Goal: Communication & Community: Answer question/provide support

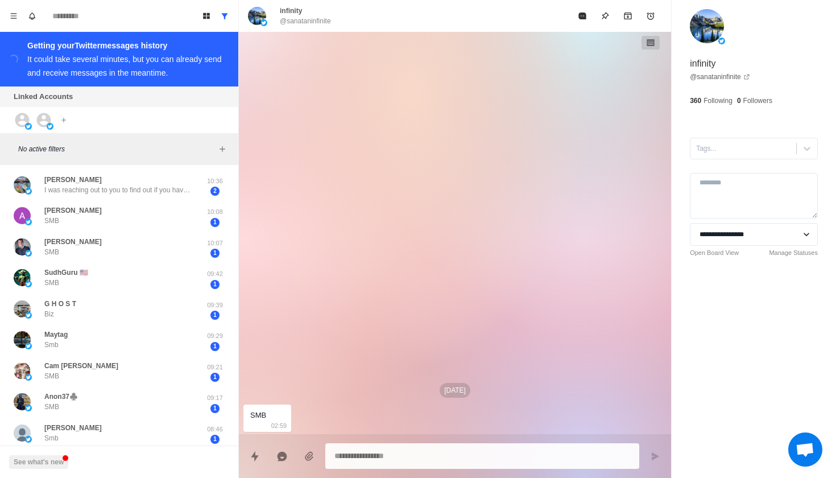
scroll to position [1003, 0]
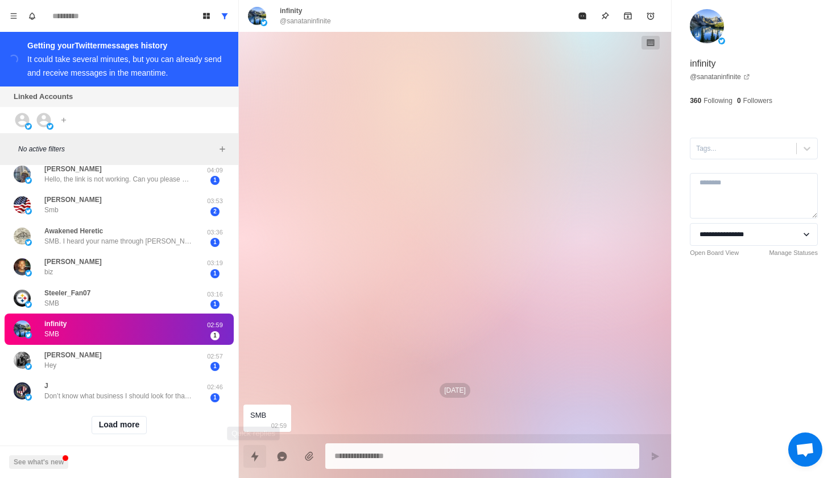
click at [247, 461] on button "Quick replies" at bounding box center [254, 456] width 23 height 23
type textarea "*"
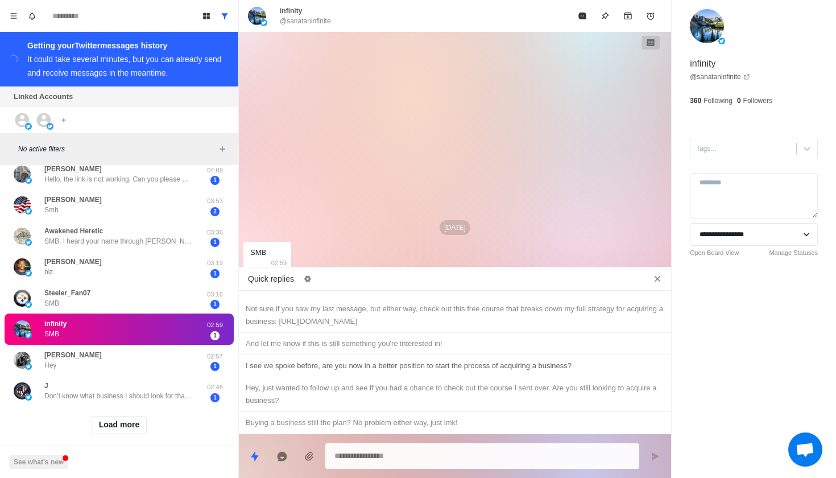
scroll to position [785, 0]
click at [333, 371] on div "I see we spoke before, are you now in a better position to start the process of…" at bounding box center [455, 365] width 419 height 13
type textarea "**********"
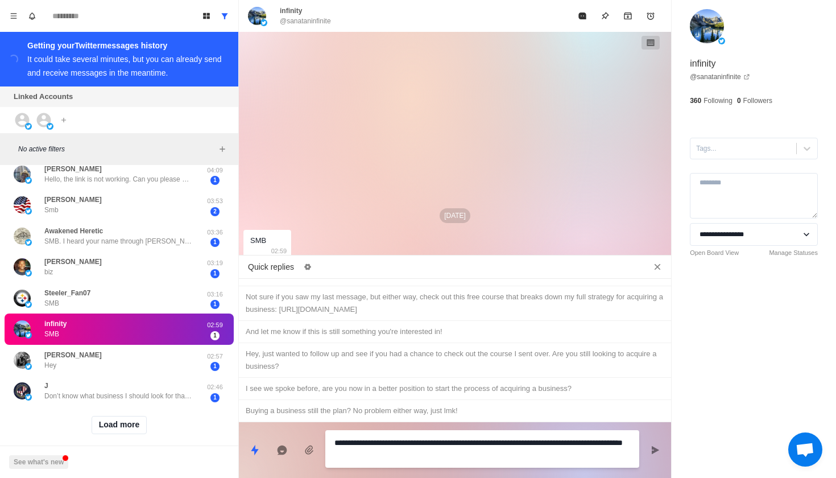
drag, startPoint x: 417, startPoint y: 457, endPoint x: 341, endPoint y: 437, distance: 78.6
click at [342, 437] on textarea "**********" at bounding box center [482, 448] width 296 height 28
click at [421, 452] on textarea "**********" at bounding box center [482, 448] width 296 height 28
drag, startPoint x: 421, startPoint y: 452, endPoint x: 293, endPoint y: 428, distance: 130.2
click at [293, 428] on div "**********" at bounding box center [455, 445] width 432 height 47
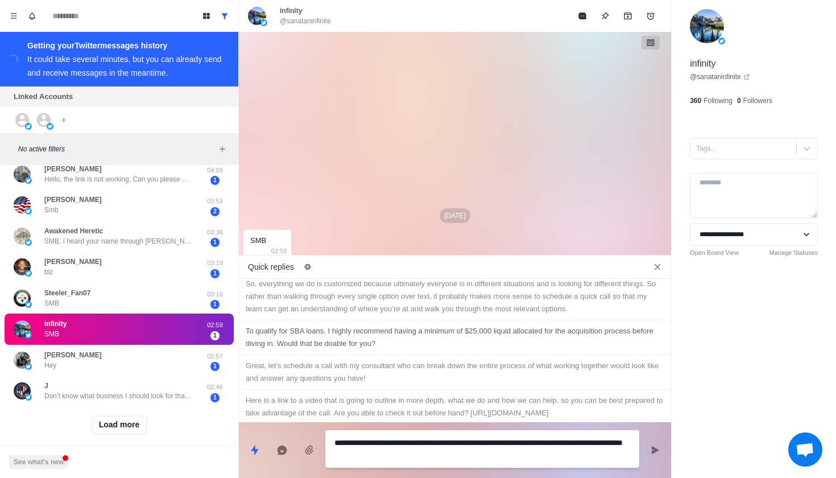
scroll to position [415, 0]
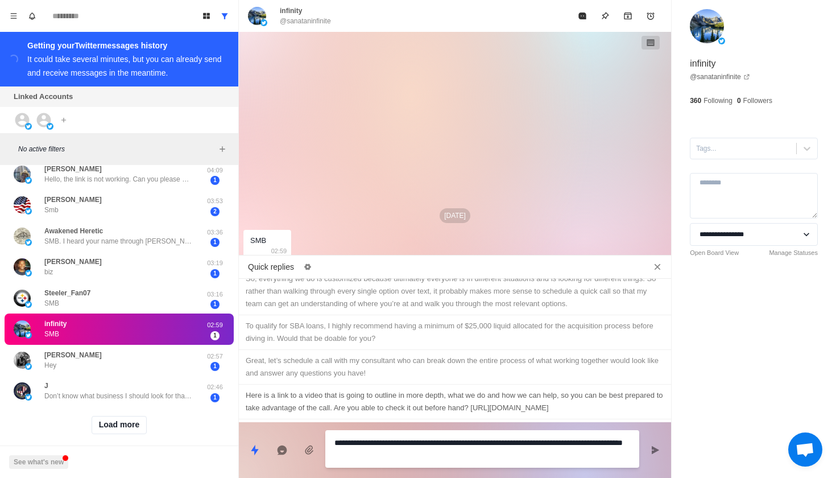
type textarea "*"
click at [393, 389] on div "Here is a link to a video that is going to outline in more depth, what we do an…" at bounding box center [455, 401] width 419 height 25
type textarea "**********"
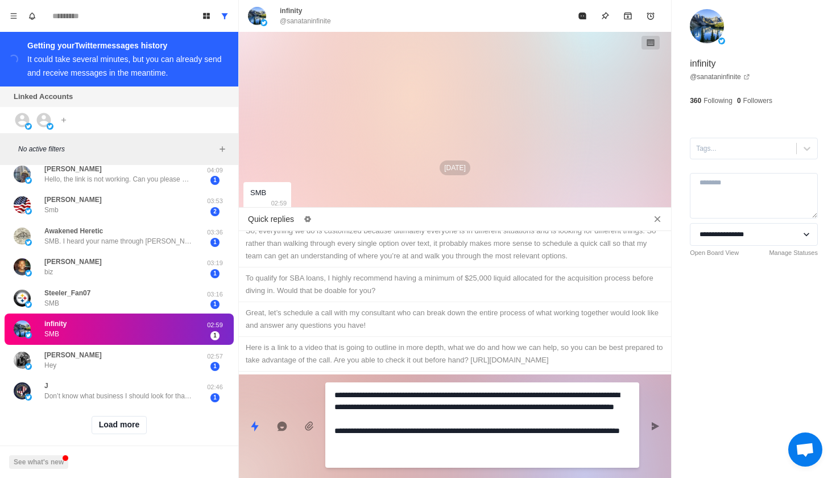
drag, startPoint x: 523, startPoint y: 456, endPoint x: 322, endPoint y: 374, distance: 216.3
click at [322, 374] on div "**********" at bounding box center [455, 421] width 432 height 94
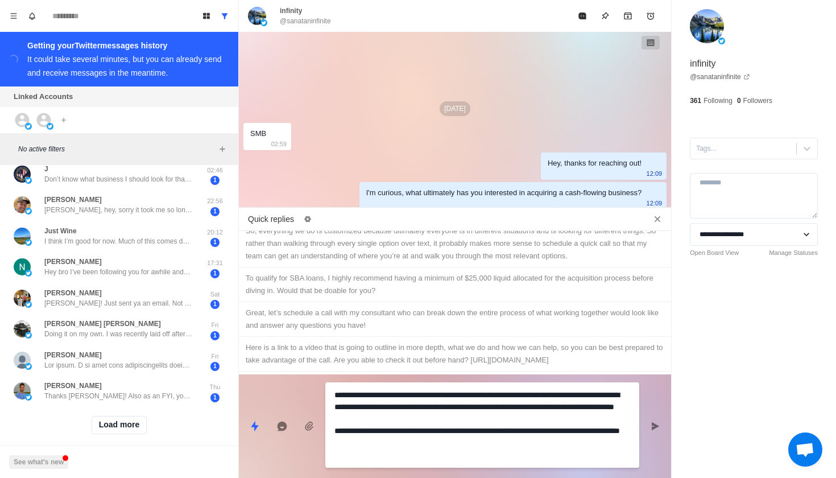
type textarea "*"
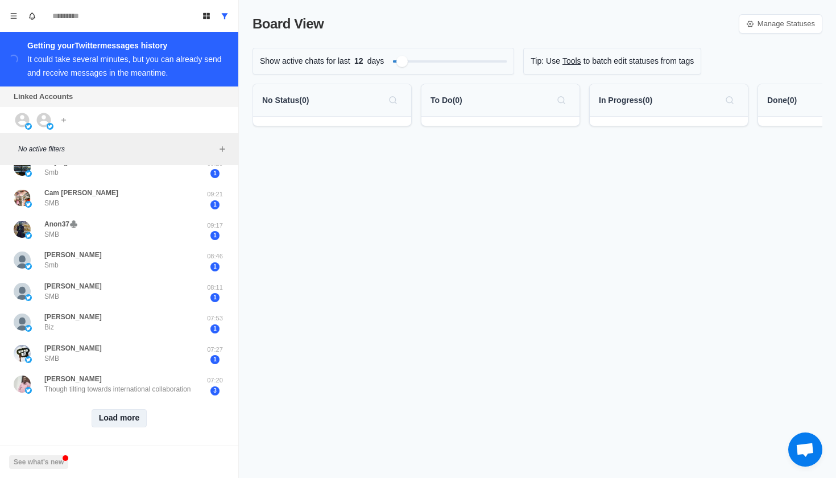
scroll to position [388, 0]
click at [131, 419] on button "Load more" at bounding box center [120, 419] width 56 height 18
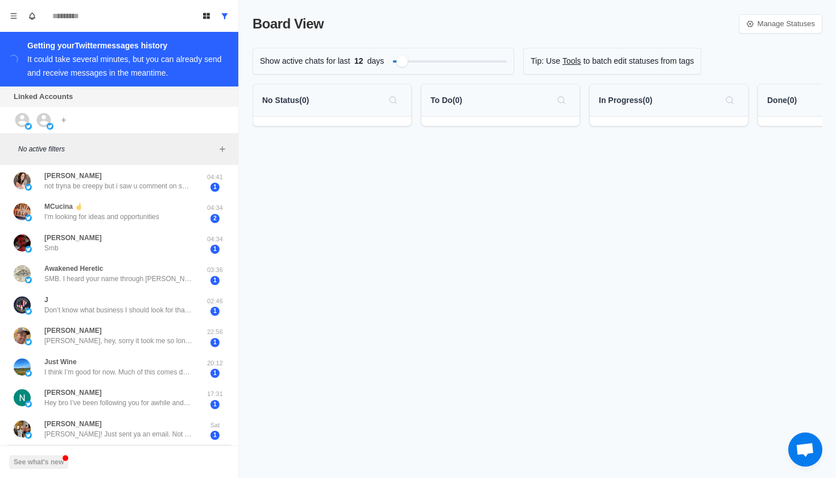
scroll to position [856, 0]
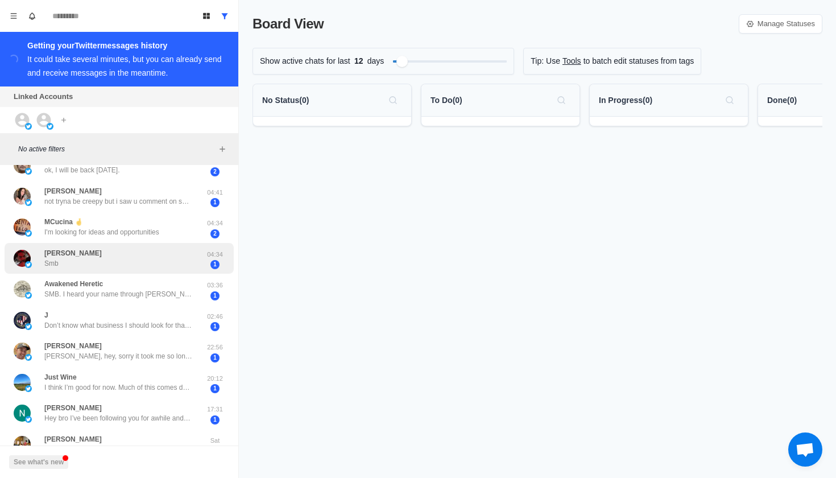
click at [168, 264] on div "J Roman Smb 04:34 1" at bounding box center [119, 258] width 229 height 31
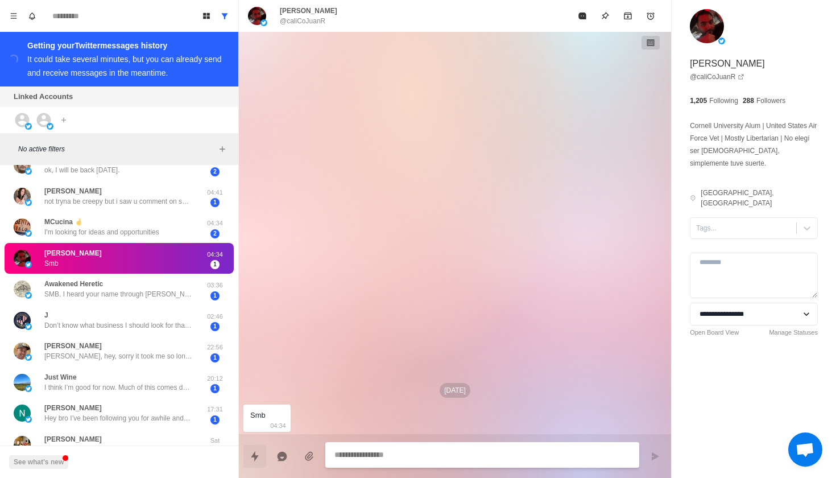
drag, startPoint x: 685, startPoint y: 103, endPoint x: 248, endPoint y: 455, distance: 560.6
click at [248, 455] on button "Quick replies" at bounding box center [254, 456] width 23 height 23
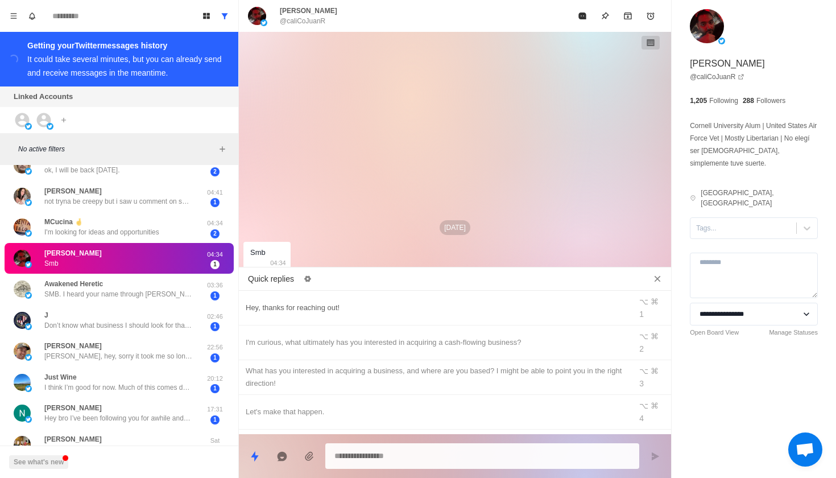
type textarea "*"
click at [321, 301] on div "Hey, thanks for reaching out!" at bounding box center [435, 307] width 379 height 13
type textarea "**********"
click at [656, 456] on icon "Send message" at bounding box center [655, 456] width 7 height 8
type textarea "*"
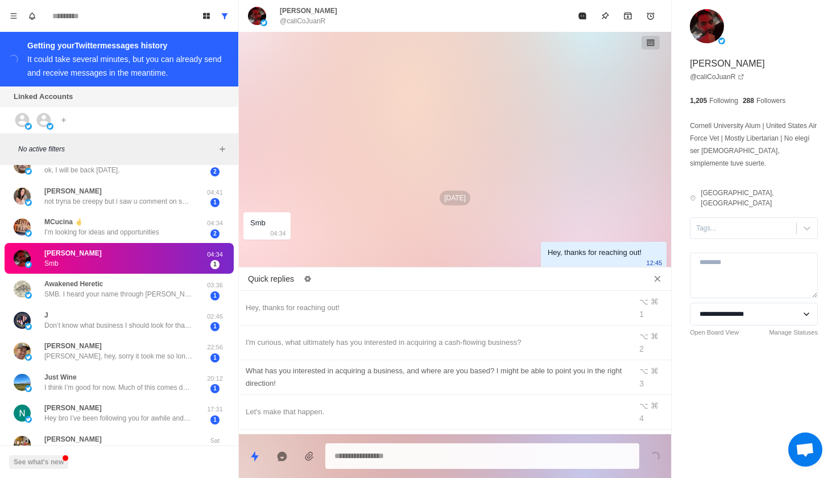
click at [570, 365] on div "What has you interested in acquiring a business, and where are you based? I mig…" at bounding box center [435, 377] width 379 height 25
type textarea "**********"
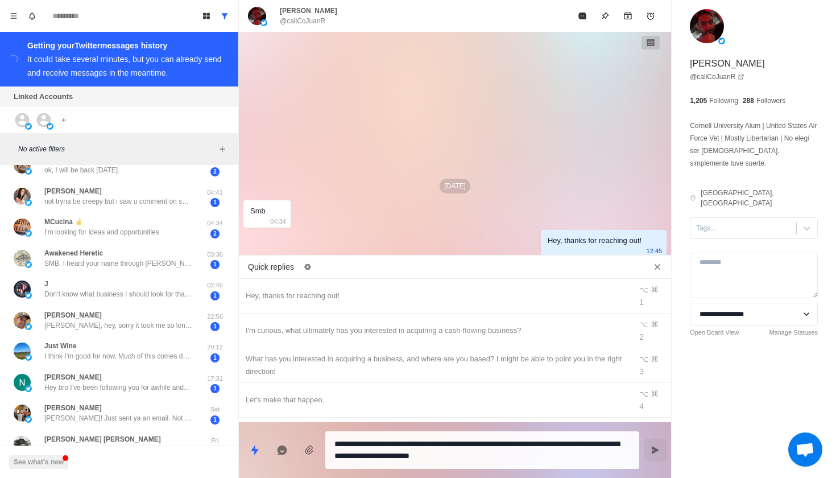
click at [659, 455] on button "Send message" at bounding box center [655, 449] width 23 height 23
type textarea "*"
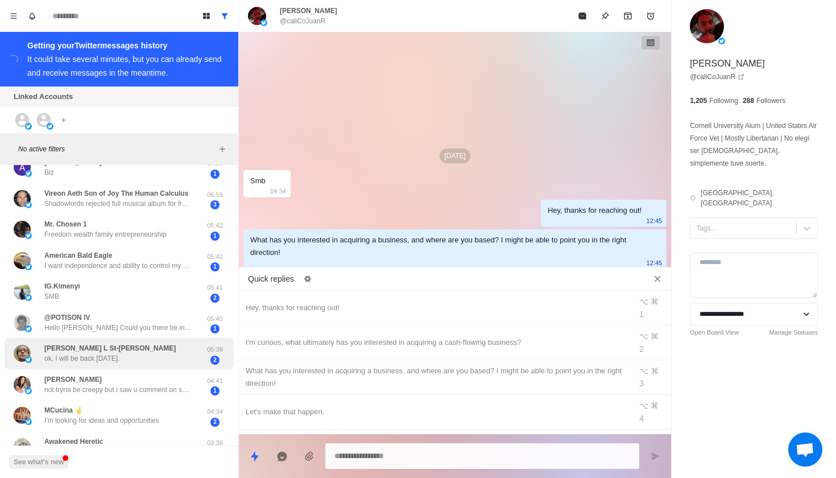
scroll to position [653, 0]
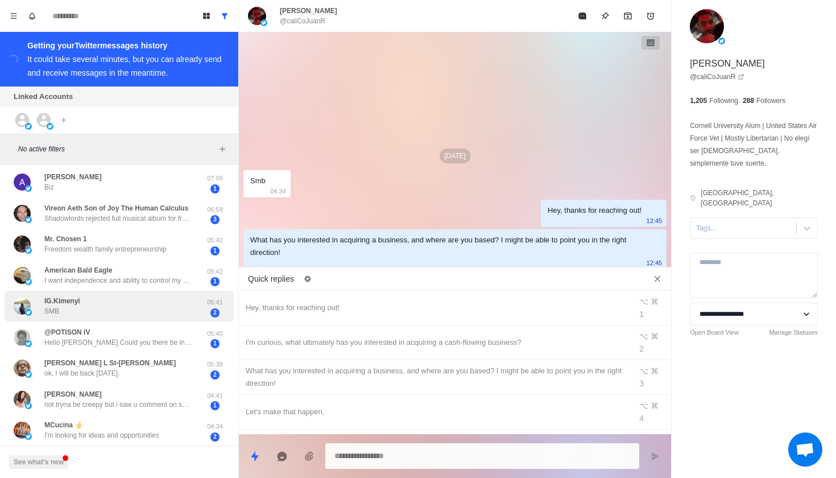
click at [118, 297] on div "IG.Kimenyi SMB" at bounding box center [107, 306] width 187 height 22
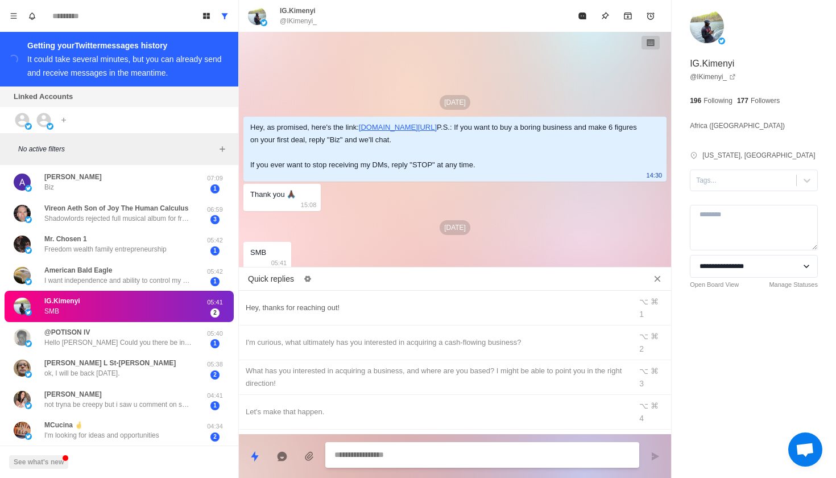
scroll to position [0, 0]
type textarea "*"
click at [349, 301] on div "Hey, thanks for reaching out!" at bounding box center [435, 307] width 379 height 13
type textarea "**********"
click at [654, 452] on icon "Send message" at bounding box center [655, 456] width 9 height 9
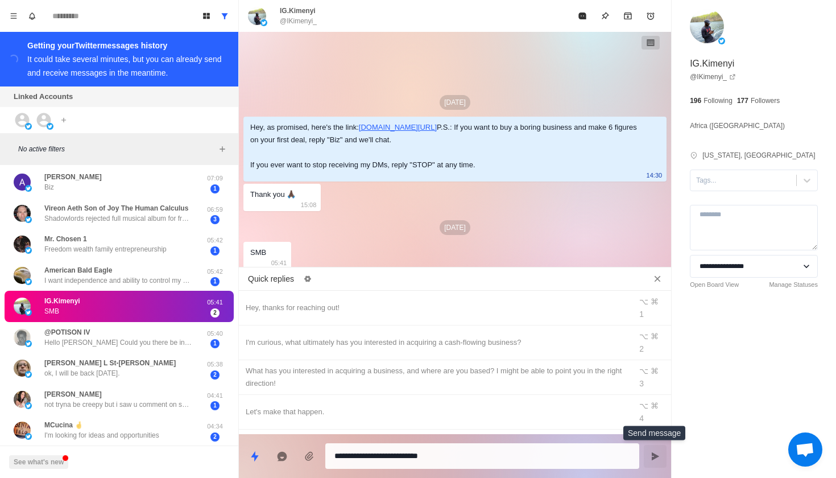
type textarea "*"
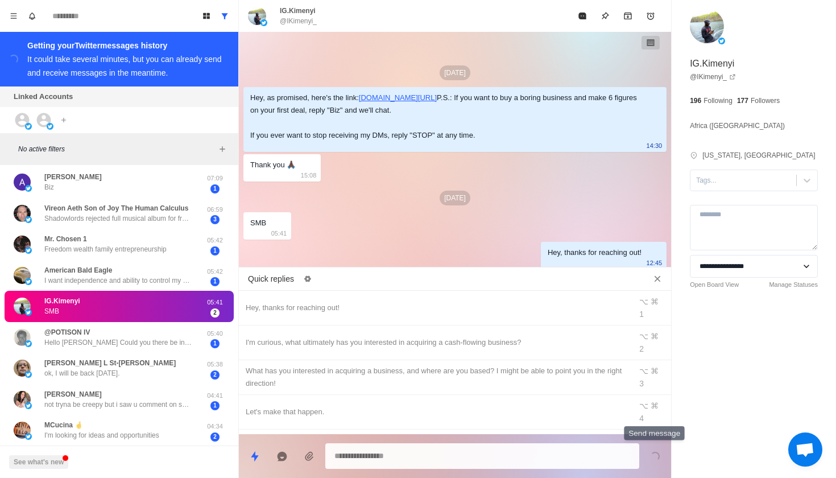
scroll to position [7, 0]
type textarea "*"
click at [547, 365] on div "What has you interested in acquiring a business, and where are you based? I mig…" at bounding box center [435, 377] width 379 height 25
type textarea "**********"
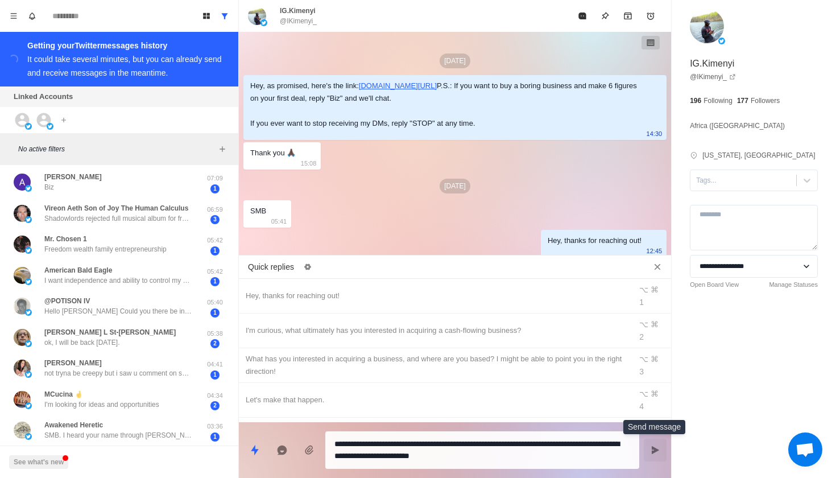
click at [660, 452] on button "Send message" at bounding box center [655, 449] width 23 height 23
type textarea "*"
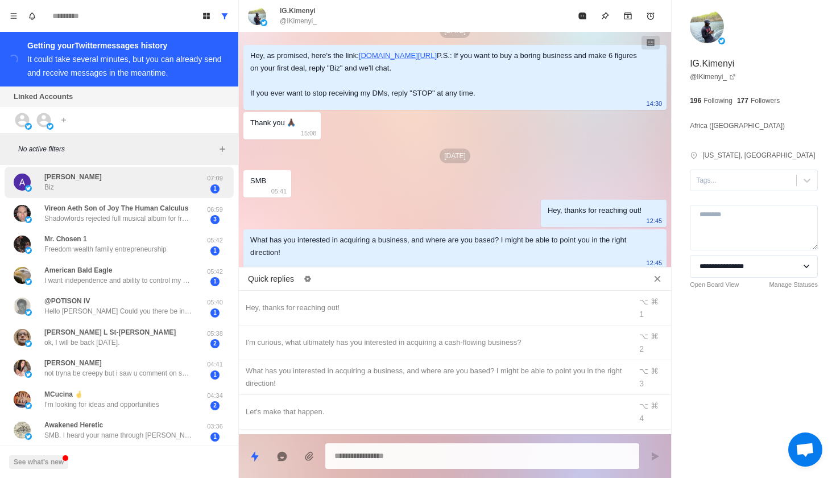
click at [169, 184] on div "[PERSON_NAME] Biz" at bounding box center [107, 182] width 187 height 22
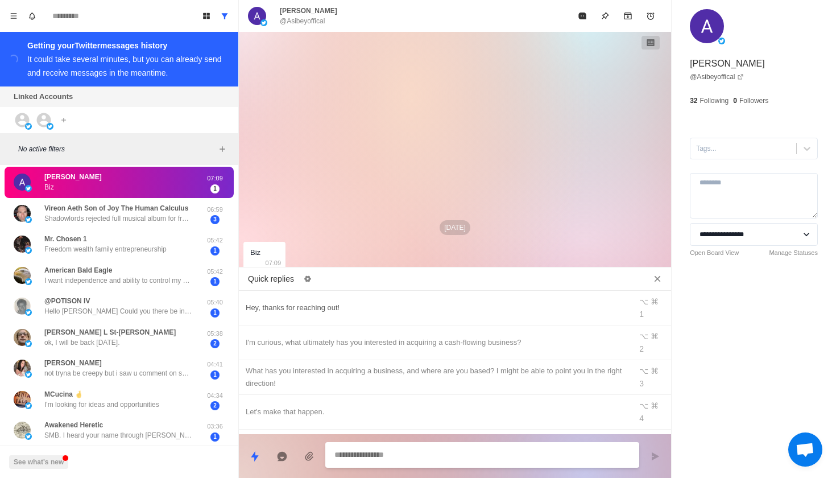
scroll to position [0, 0]
type textarea "*"
click at [347, 295] on div "Hey, thanks for reaching out! ⌥ ⌘ 1" at bounding box center [455, 308] width 432 height 35
type textarea "**********"
click at [648, 453] on button "Send message" at bounding box center [655, 456] width 23 height 23
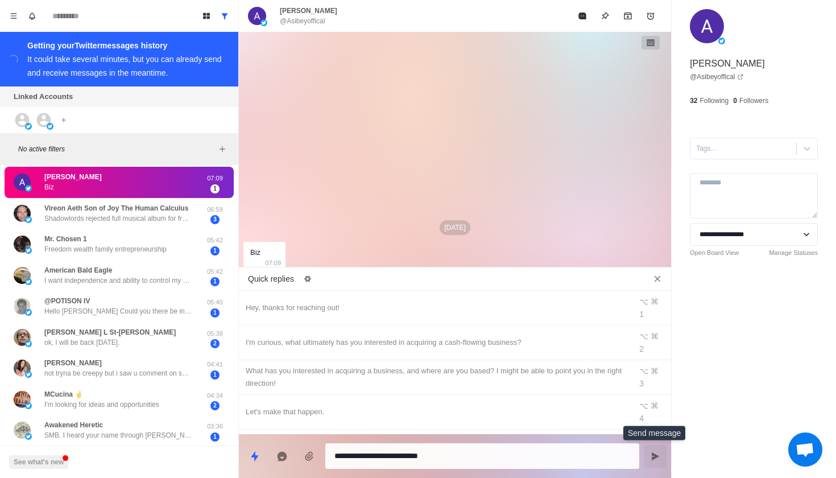
type textarea "*"
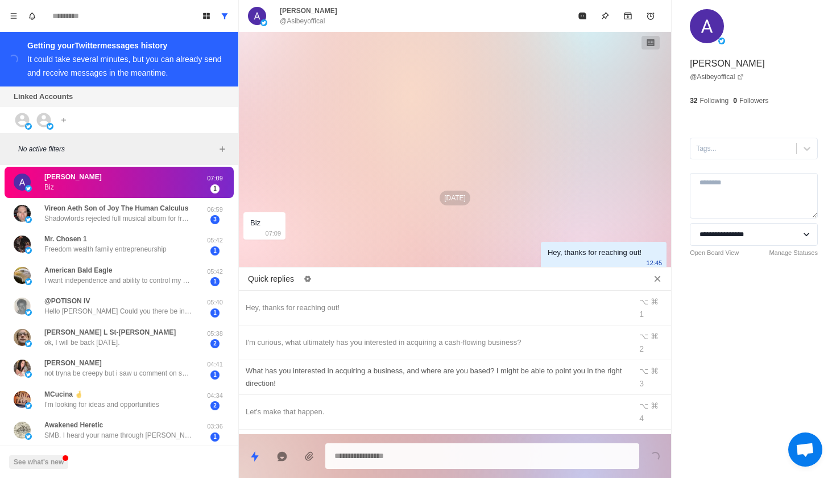
click at [442, 365] on div "What has you interested in acquiring a business, and where are you based? I mig…" at bounding box center [435, 377] width 379 height 25
type textarea "**********"
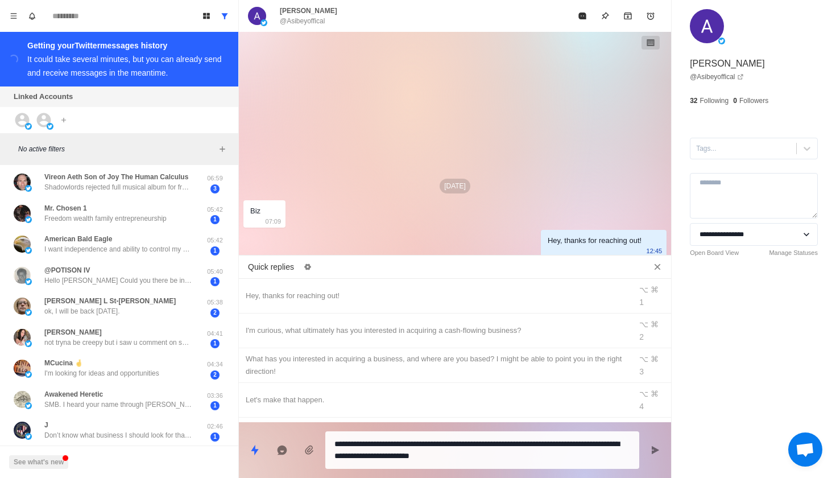
click at [653, 451] on icon "Send message" at bounding box center [655, 450] width 7 height 8
type textarea "*"
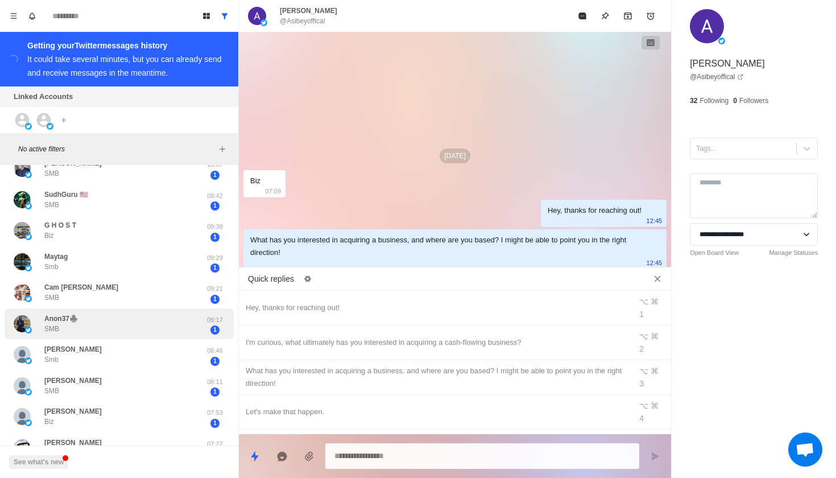
scroll to position [297, 0]
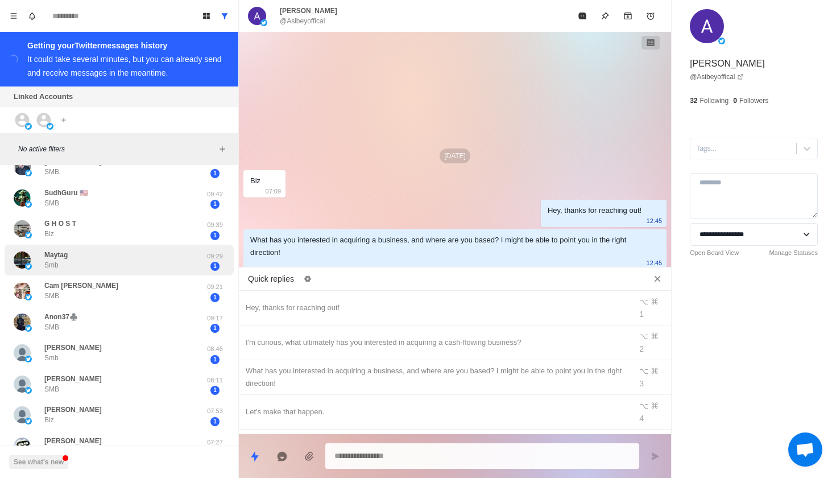
click at [150, 258] on div "Maytag Smb" at bounding box center [107, 260] width 187 height 22
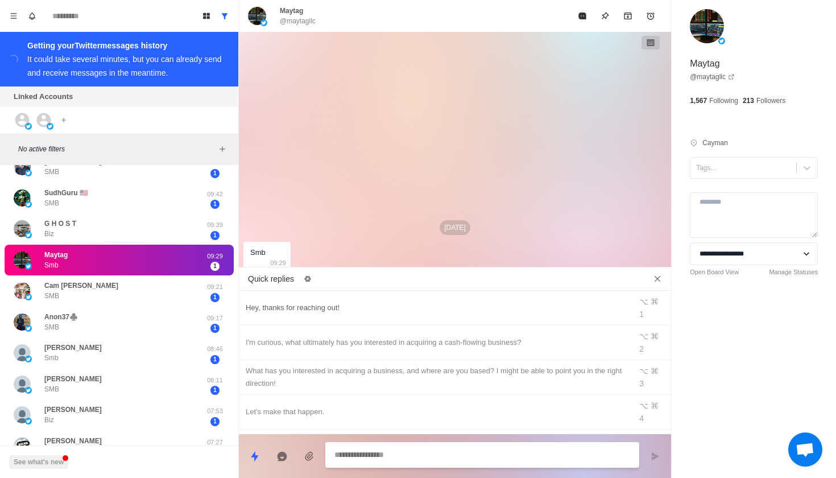
type textarea "*"
click at [417, 301] on div "Hey, thanks for reaching out!" at bounding box center [435, 307] width 379 height 13
type textarea "**********"
click at [655, 459] on icon "Send message" at bounding box center [655, 456] width 9 height 9
type textarea "*"
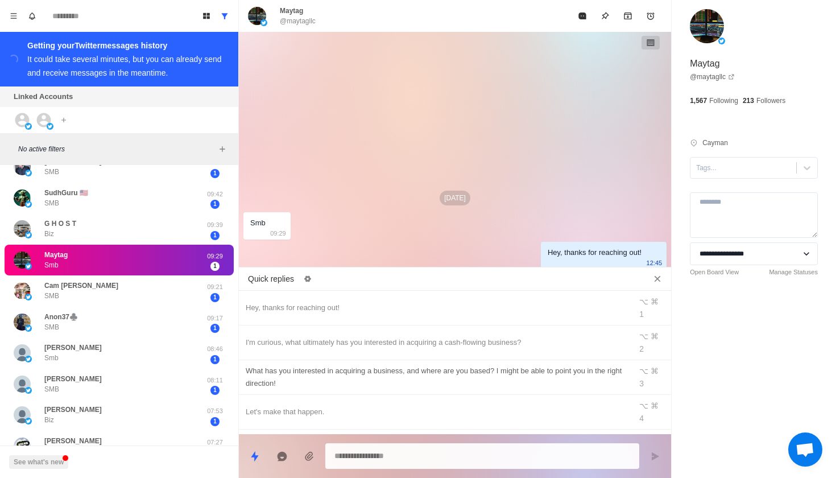
type textarea "*"
click at [520, 365] on div "What has you interested in acquiring a business, and where are you based? I mig…" at bounding box center [435, 377] width 379 height 25
type textarea "**********"
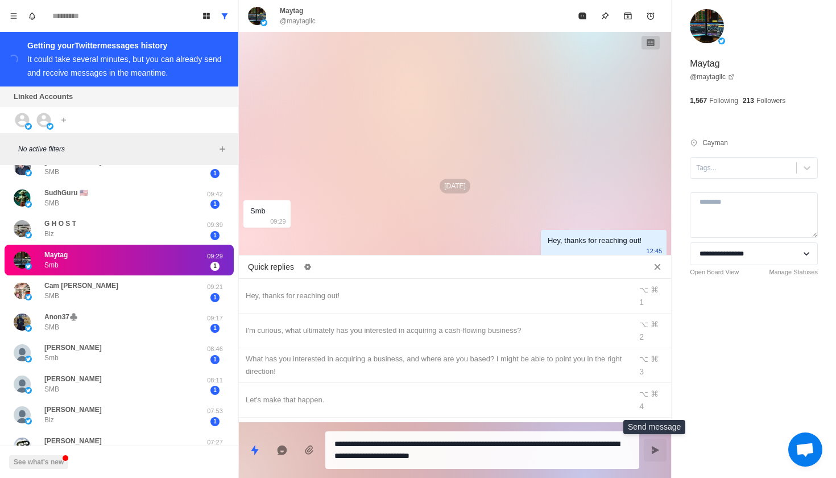
click at [652, 455] on button "Send message" at bounding box center [655, 449] width 23 height 23
type textarea "*"
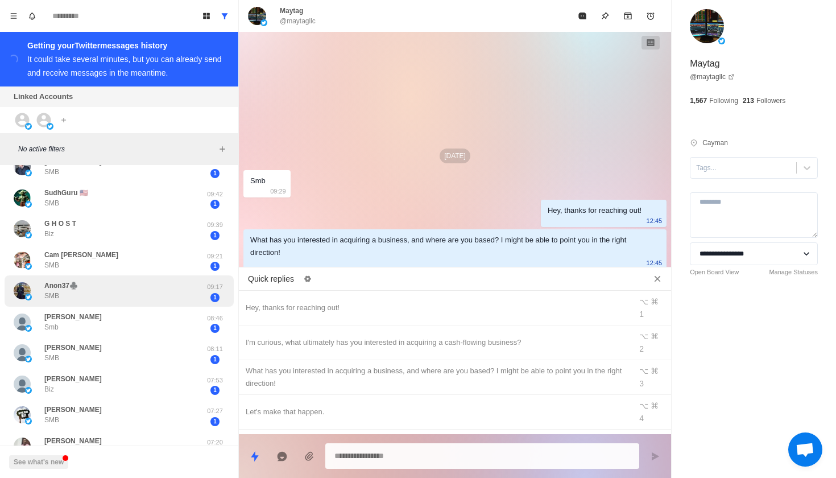
click at [167, 289] on div "Anon37♣️ SMB" at bounding box center [107, 291] width 187 height 22
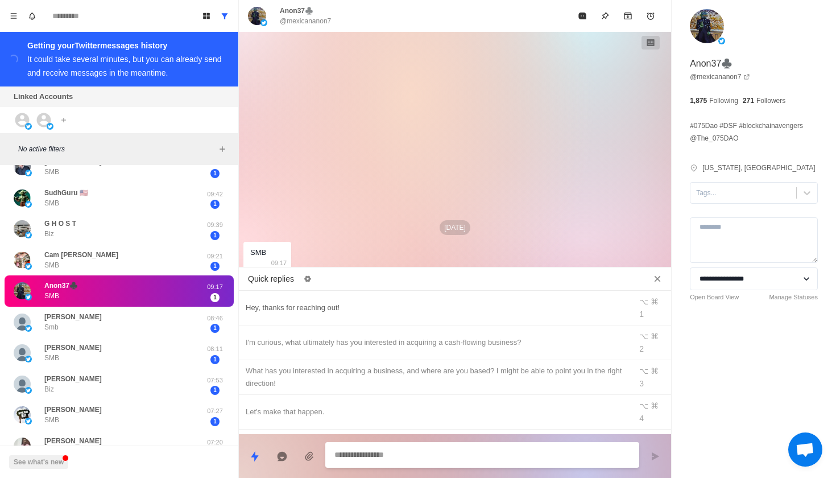
type textarea "*"
click at [297, 301] on div "Hey, thanks for reaching out!" at bounding box center [435, 307] width 379 height 13
type textarea "**********"
click at [655, 456] on icon "Send message" at bounding box center [655, 456] width 7 height 8
type textarea "*"
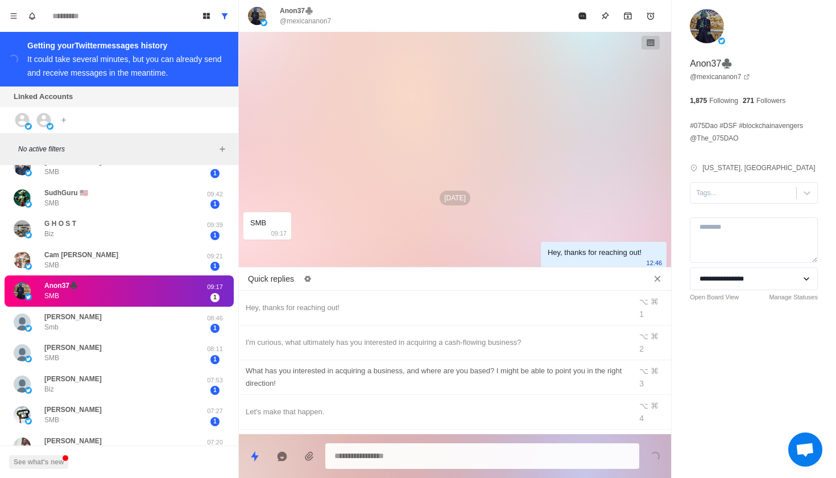
type textarea "*"
click at [566, 365] on div "What has you interested in acquiring a business, and where are you based? I mig…" at bounding box center [435, 377] width 379 height 25
type textarea "**********"
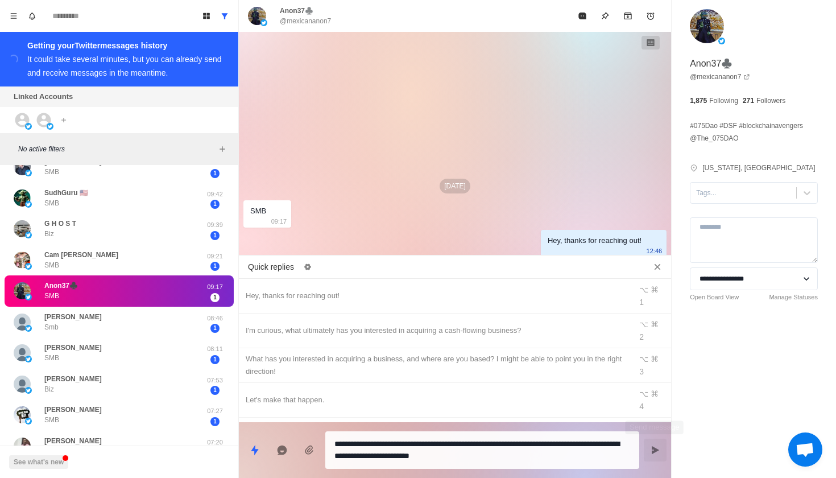
click at [653, 440] on button "Send message" at bounding box center [655, 449] width 23 height 23
type textarea "*"
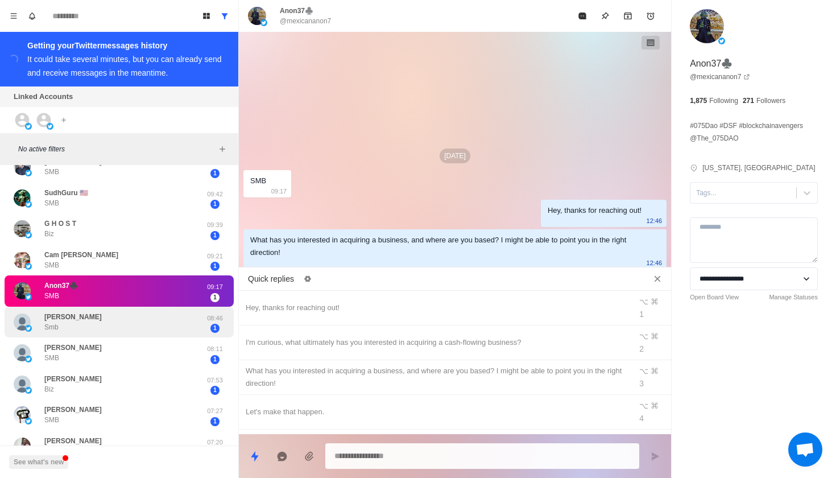
click at [139, 314] on div "[PERSON_NAME] Smb" at bounding box center [107, 322] width 187 height 22
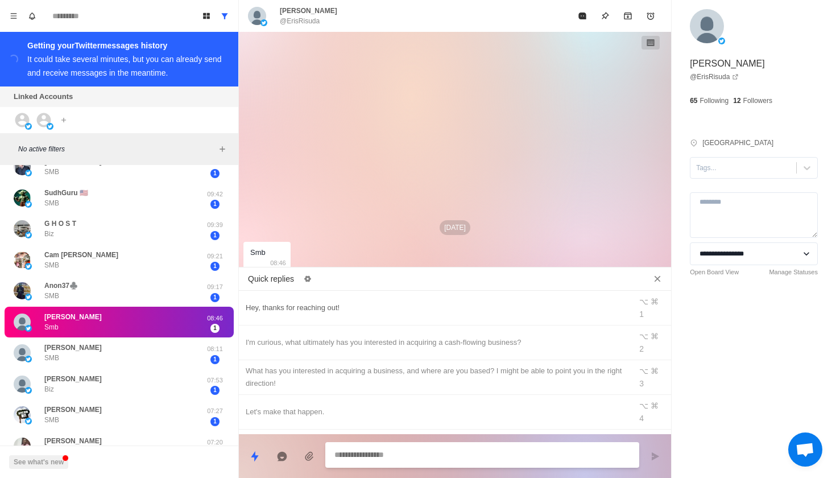
type textarea "*"
click at [313, 303] on div "Hey, thanks for reaching out!" at bounding box center [435, 307] width 379 height 13
type textarea "**********"
click at [654, 457] on icon "Send message" at bounding box center [655, 456] width 7 height 8
type textarea "*"
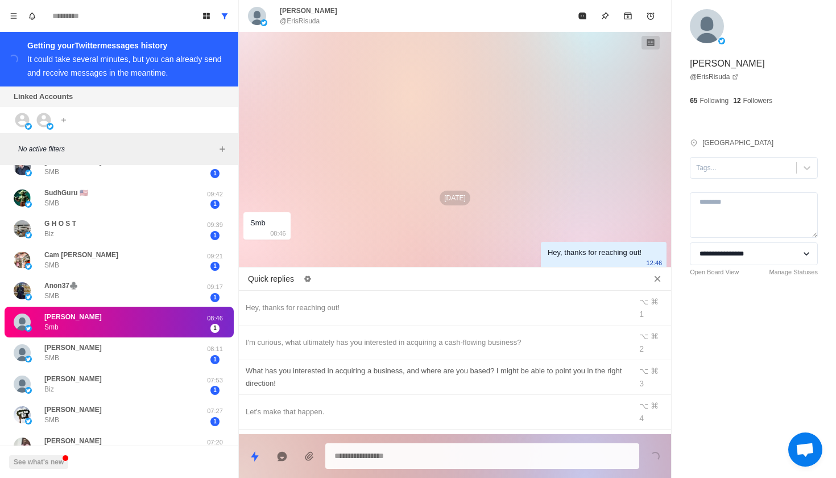
click at [550, 365] on div "What has you interested in acquiring a business, and where are you based? I mig…" at bounding box center [435, 377] width 379 height 25
type textarea "**********"
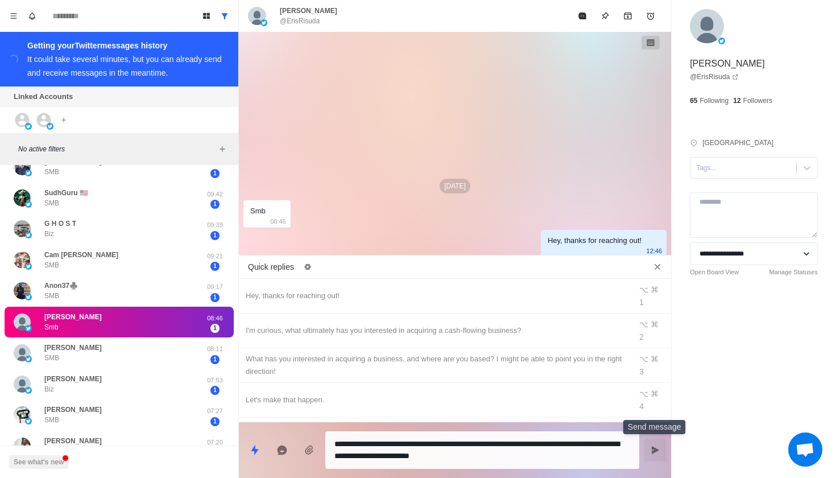
click at [655, 444] on button "Send message" at bounding box center [655, 449] width 23 height 23
type textarea "*"
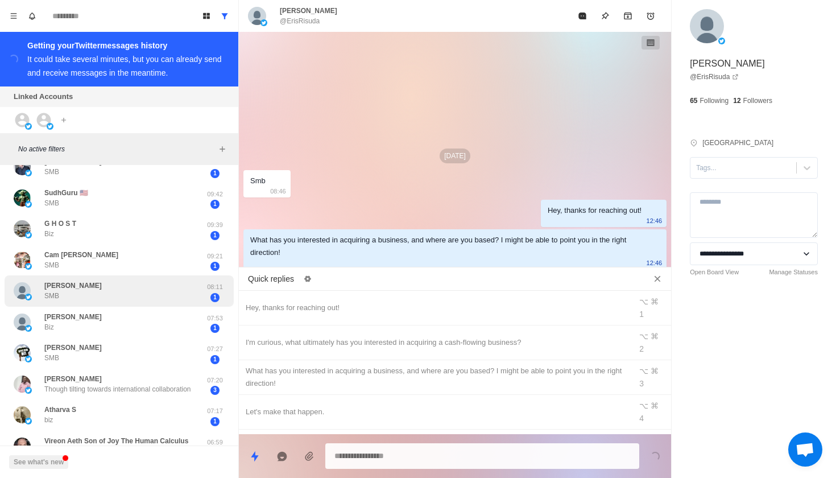
click at [105, 291] on div "[PERSON_NAME] SMB" at bounding box center [107, 291] width 187 height 22
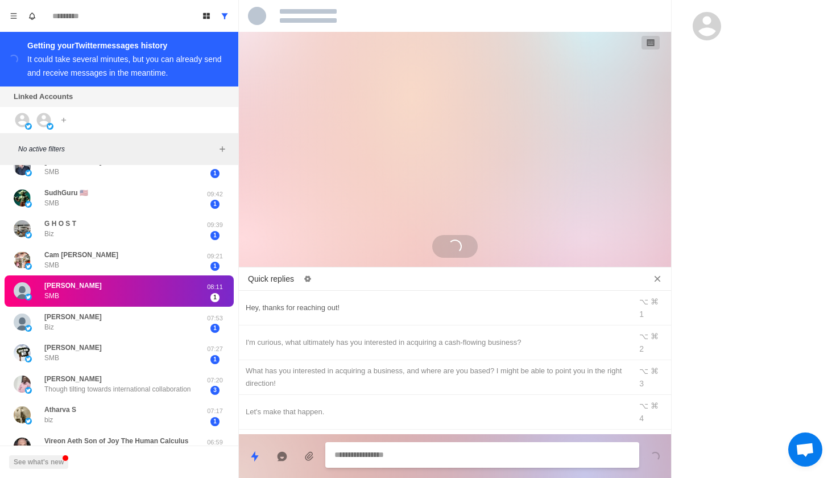
type textarea "*"
click at [305, 301] on div "Hey, thanks for reaching out!" at bounding box center [435, 307] width 379 height 13
type textarea "**********"
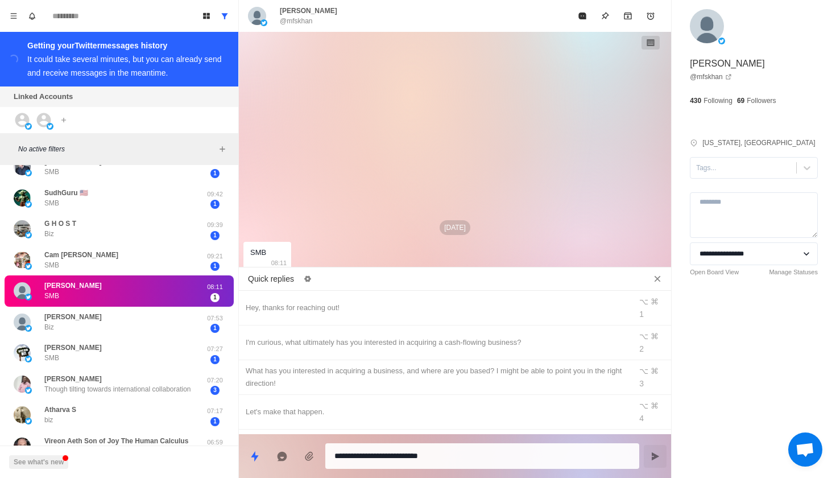
click at [650, 458] on button "Send message" at bounding box center [655, 456] width 23 height 23
type textarea "*"
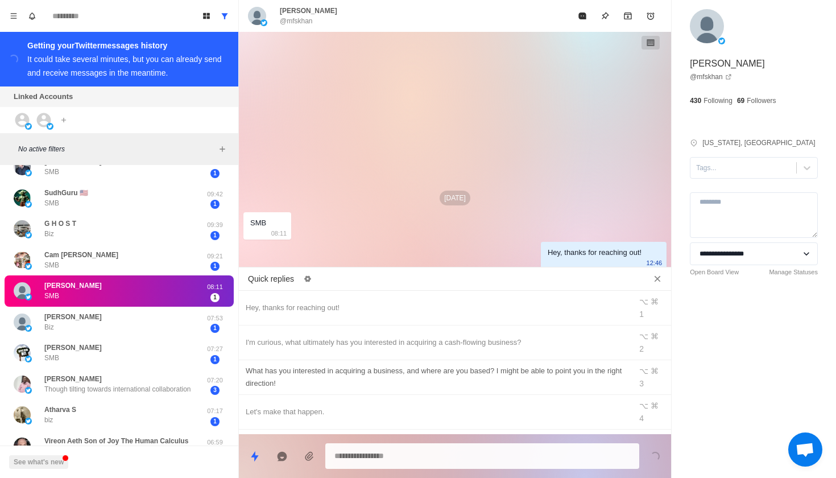
type textarea "*"
click at [539, 365] on div "What has you interested in acquiring a business, and where are you based? I mig…" at bounding box center [435, 377] width 379 height 25
type textarea "**********"
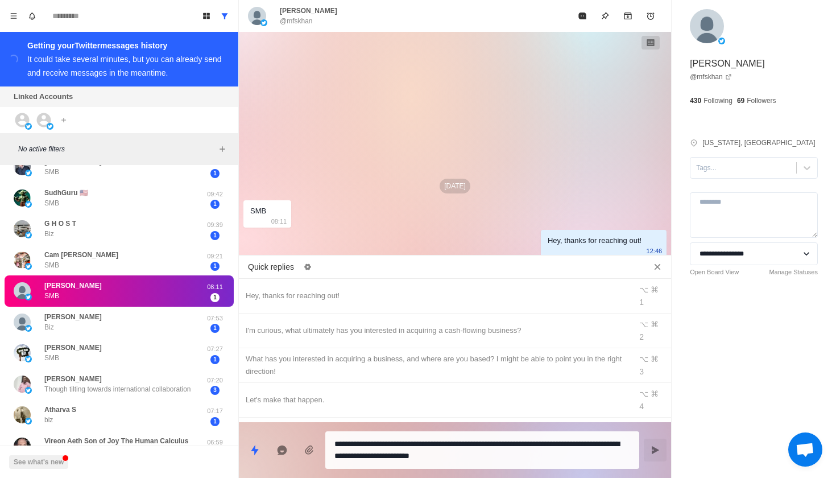
click at [661, 446] on button "Send message" at bounding box center [655, 449] width 23 height 23
type textarea "*"
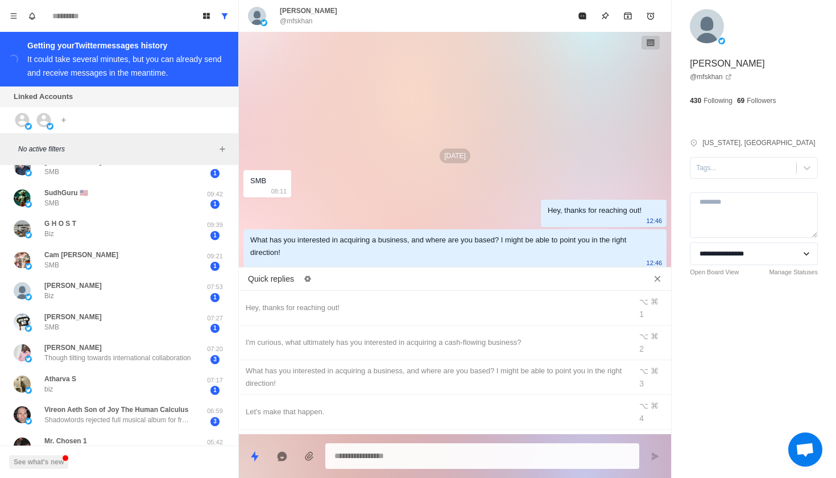
type textarea "*"
